Goal: Information Seeking & Learning: Check status

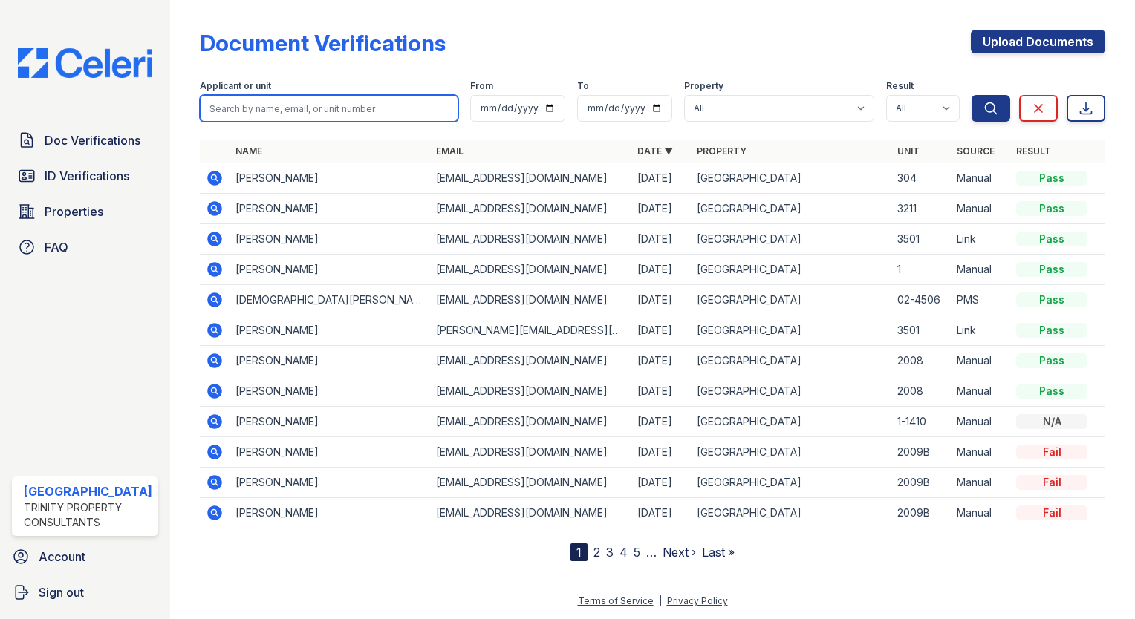
click at [247, 119] on input "search" at bounding box center [329, 108] width 258 height 27
type input "[PERSON_NAME]"
click at [972, 95] on button "Search" at bounding box center [991, 108] width 39 height 27
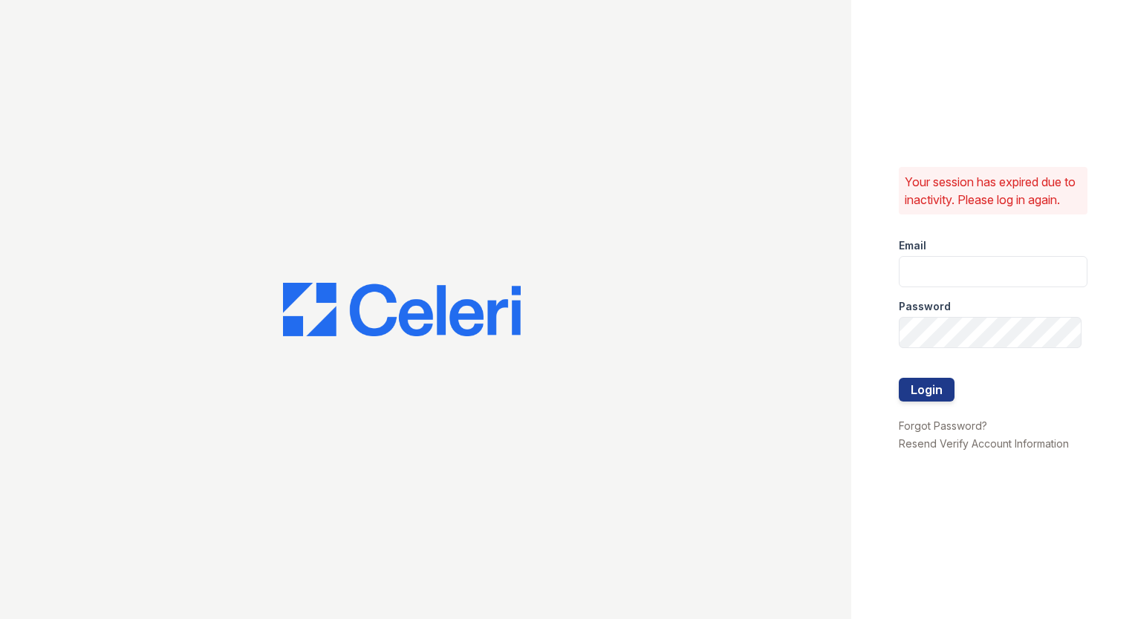
type input "arrivestreetervilleleasing@trinity-pm.com"
click at [913, 386] on button "Login" at bounding box center [927, 390] width 56 height 24
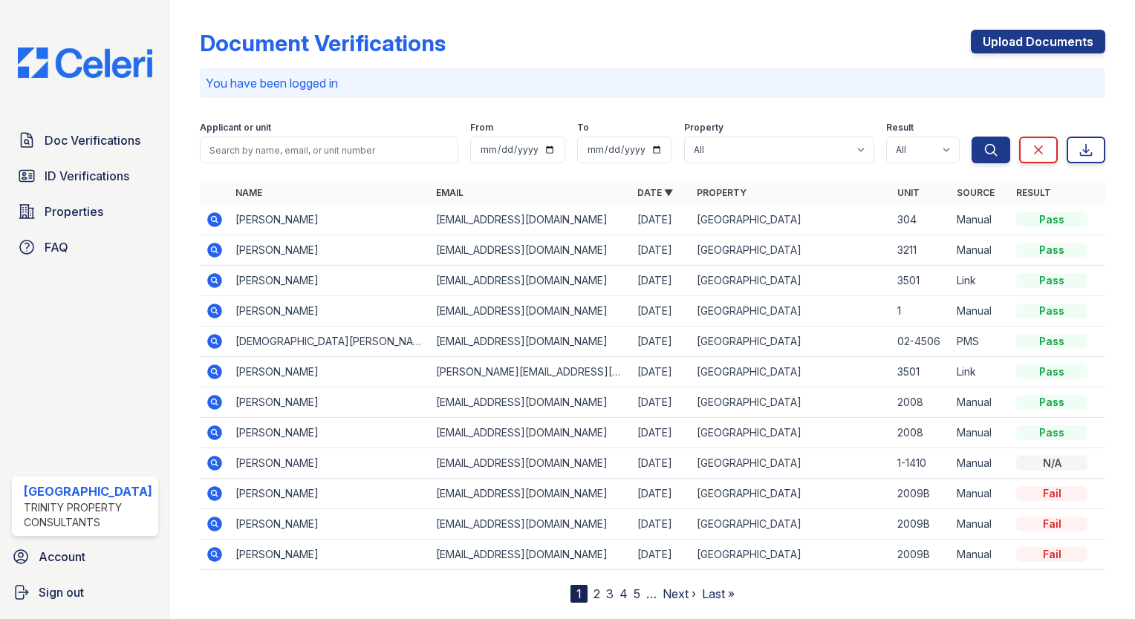
click at [330, 132] on div "Applicant or unit" at bounding box center [329, 129] width 258 height 15
click at [324, 153] on input "search" at bounding box center [329, 150] width 258 height 27
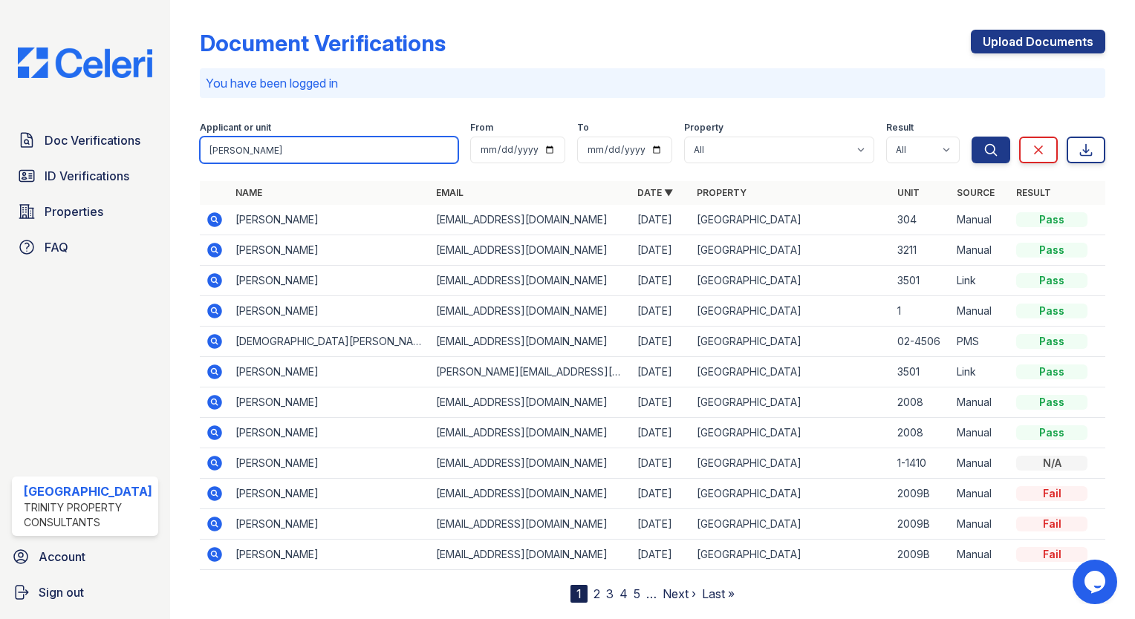
type input "[PERSON_NAME]"
click at [972, 137] on button "Search" at bounding box center [991, 150] width 39 height 27
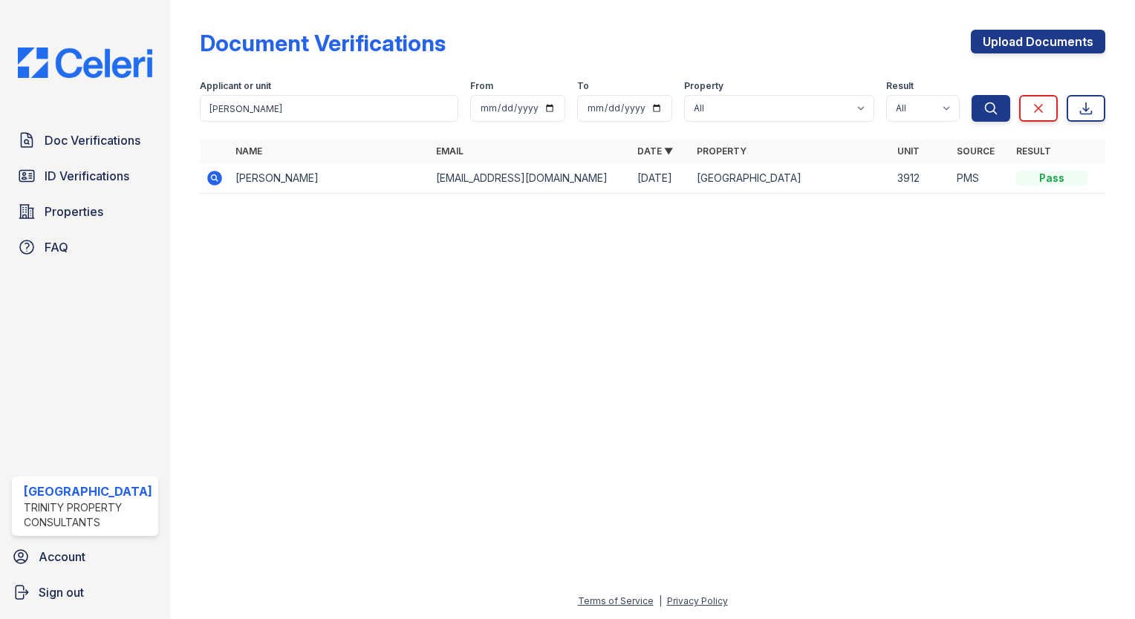
click at [212, 177] on icon at bounding box center [214, 177] width 4 height 4
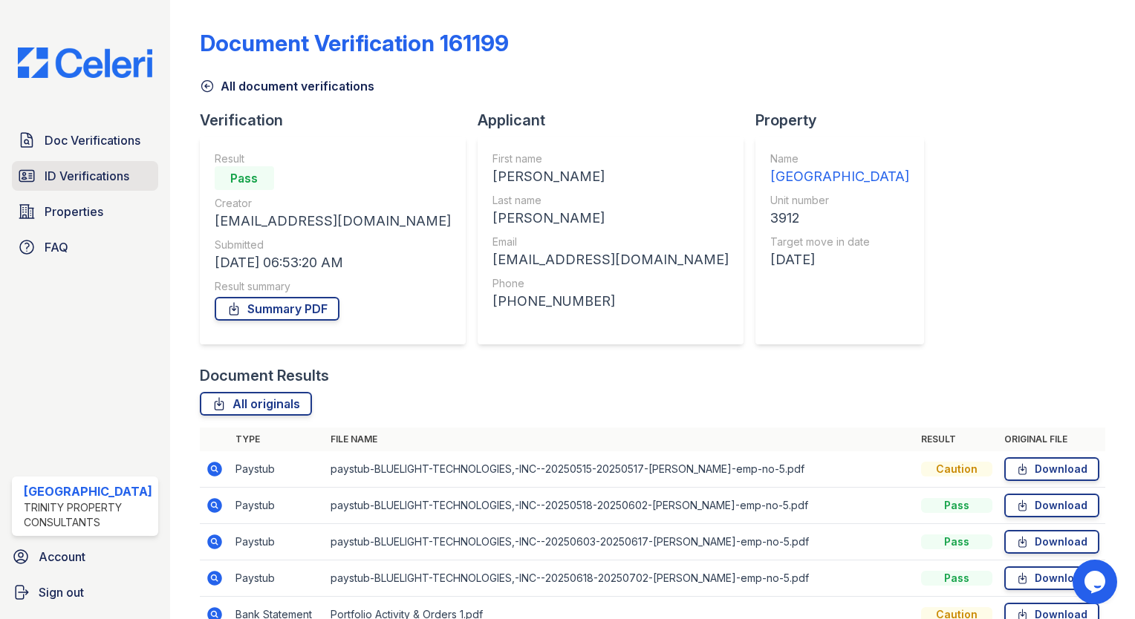
click at [75, 178] on span "ID Verifications" at bounding box center [87, 176] width 85 height 18
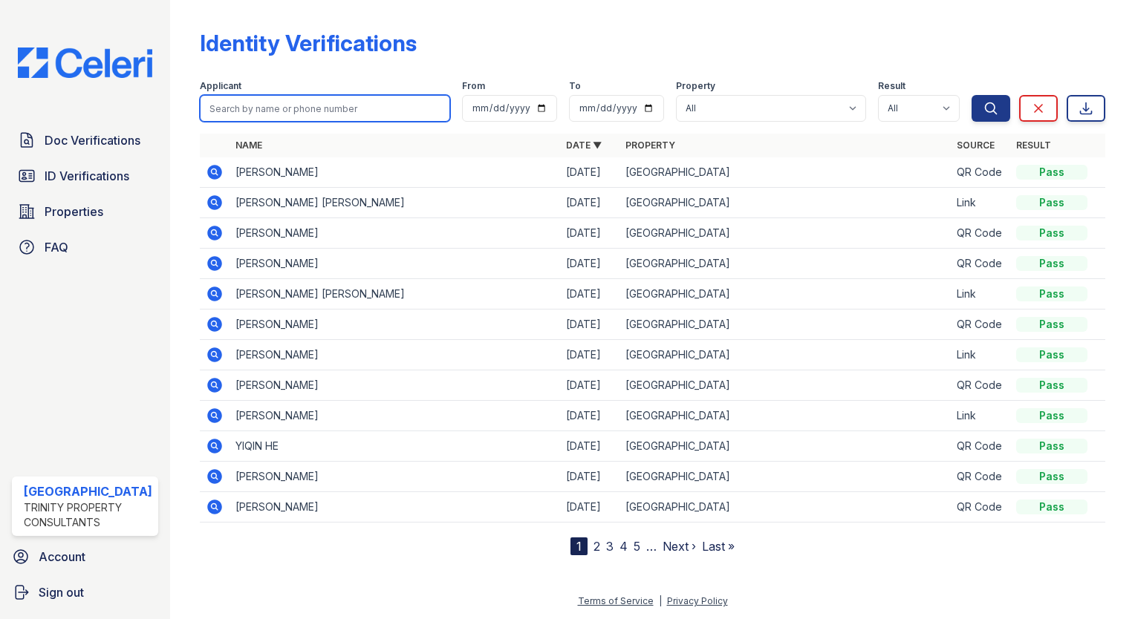
click at [282, 97] on input "search" at bounding box center [325, 108] width 250 height 27
type input "[PERSON_NAME]"
click at [972, 95] on button "Search" at bounding box center [991, 108] width 39 height 27
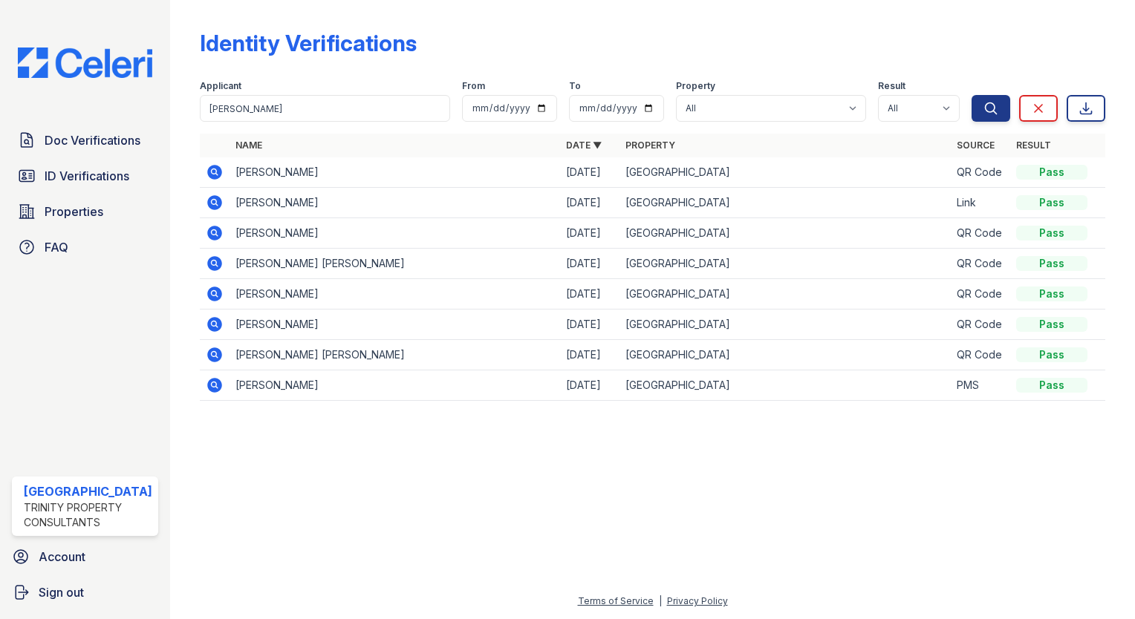
click at [211, 169] on icon at bounding box center [214, 172] width 15 height 15
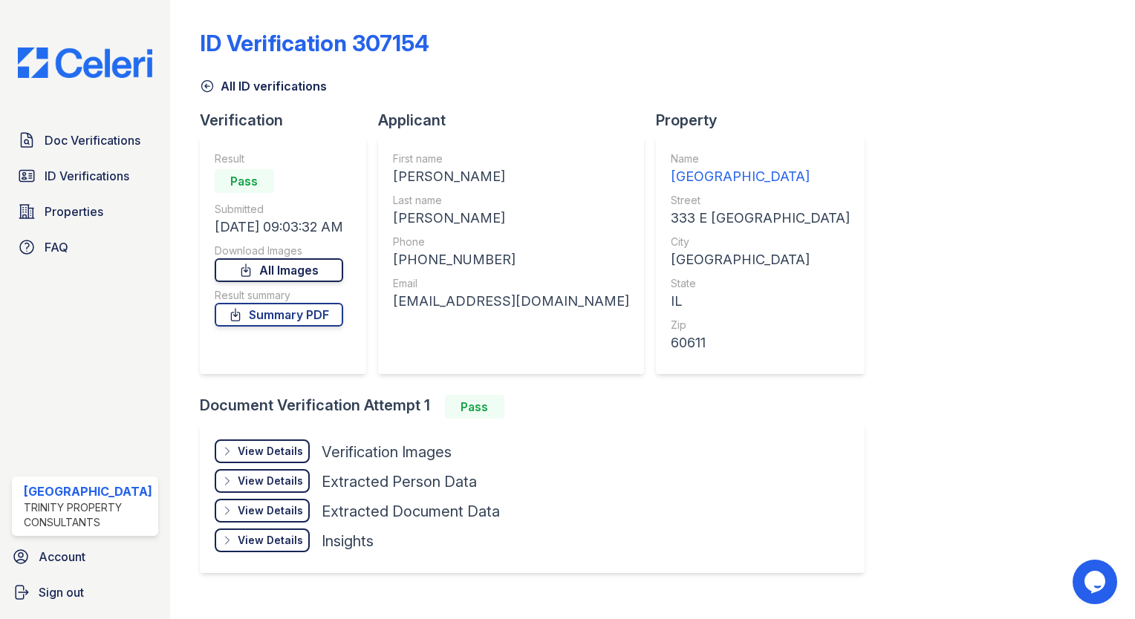
click at [256, 266] on link "All Images" at bounding box center [279, 270] width 129 height 24
drag, startPoint x: 1090, startPoint y: 296, endPoint x: 1073, endPoint y: 288, distance: 18.6
click at [1090, 295] on div "ID Verification 307154 All ID verifications Verification Result Pass Submitted …" at bounding box center [652, 300] width 905 height 588
